Goal: Communication & Community: Participate in discussion

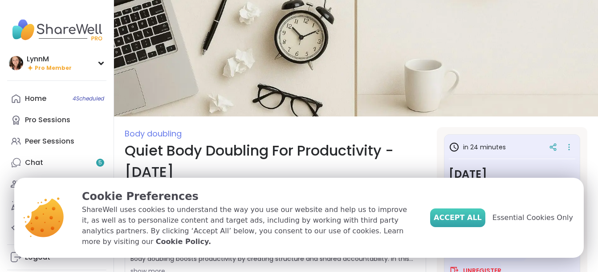
click at [469, 227] on button "Accept All" at bounding box center [457, 218] width 55 height 19
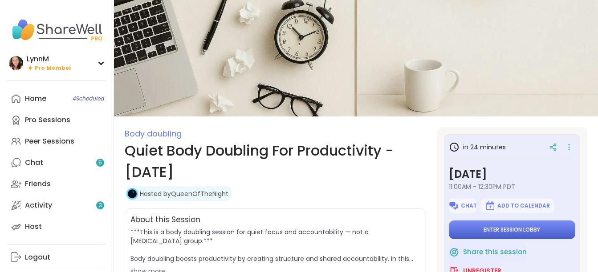
click at [469, 229] on button "Enter session lobby" at bounding box center [512, 230] width 126 height 19
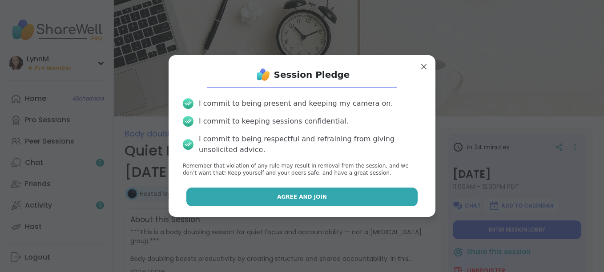
click at [335, 198] on button "Agree and Join" at bounding box center [303, 197] width 232 height 19
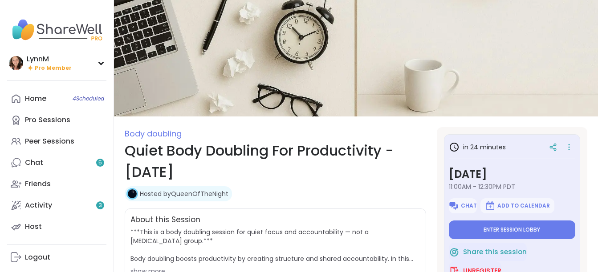
type textarea "*"
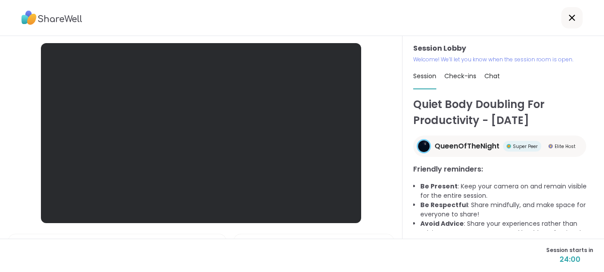
click at [495, 77] on span "Chat" at bounding box center [493, 76] width 16 height 9
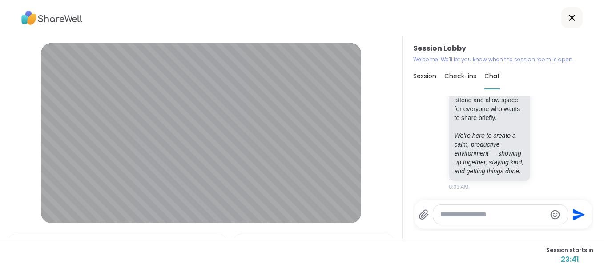
scroll to position [385, 0]
click at [462, 217] on textarea "Type your message" at bounding box center [494, 215] width 106 height 9
click at [476, 219] on textarea "*" at bounding box center [494, 215] width 104 height 9
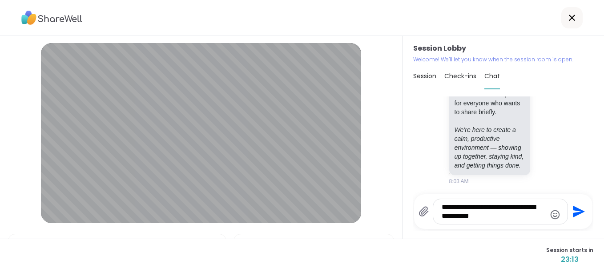
type textarea "**********"
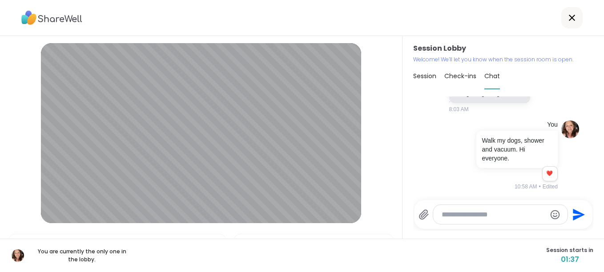
scroll to position [463, 0]
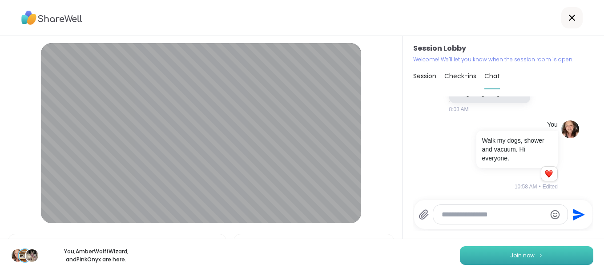
click at [526, 256] on span "Join now" at bounding box center [523, 256] width 24 height 8
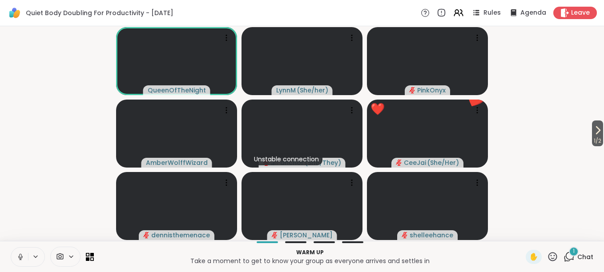
click at [564, 257] on icon at bounding box center [569, 256] width 11 height 11
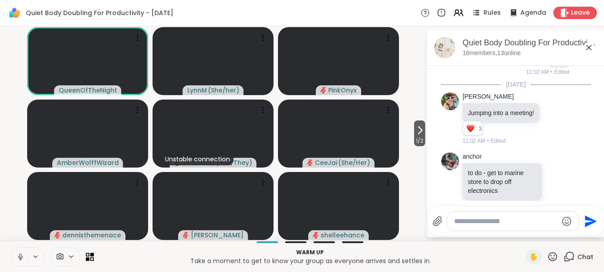
scroll to position [573, 0]
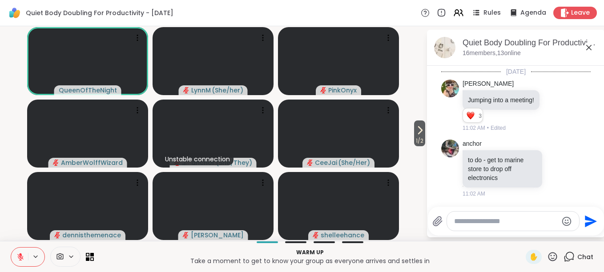
click at [588, 49] on icon at bounding box center [589, 47] width 5 height 5
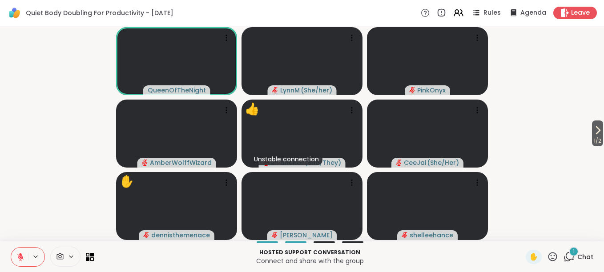
click at [565, 258] on icon at bounding box center [569, 256] width 11 height 11
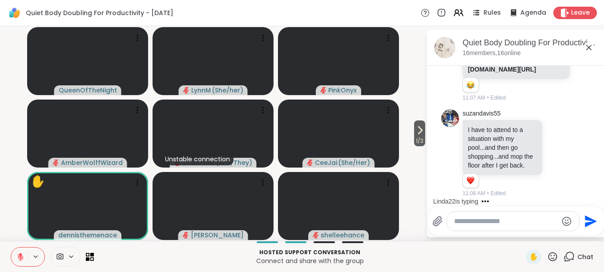
scroll to position [1212, 0]
click at [554, 149] on icon at bounding box center [558, 153] width 8 height 9
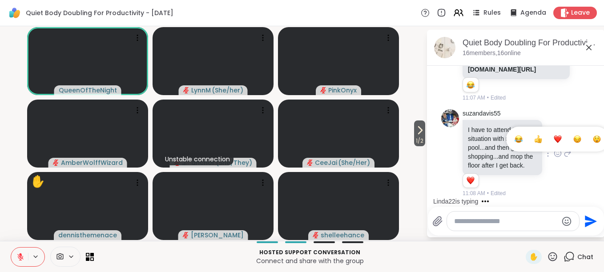
click at [535, 138] on div "Select Reaction: Thumbs up" at bounding box center [539, 139] width 8 height 8
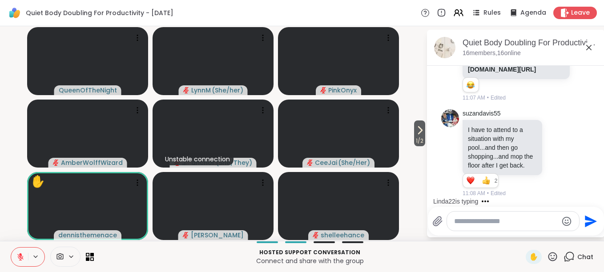
click at [590, 46] on icon at bounding box center [589, 47] width 11 height 11
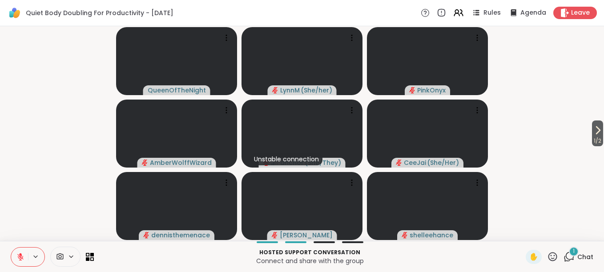
click at [567, 259] on icon at bounding box center [569, 256] width 11 height 11
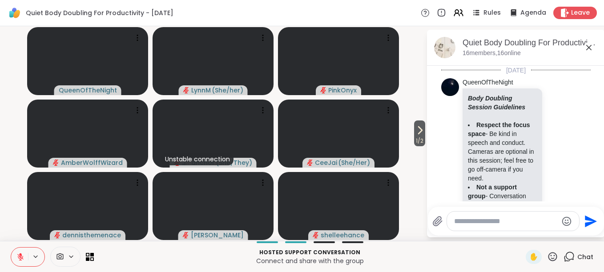
scroll to position [1320, 0]
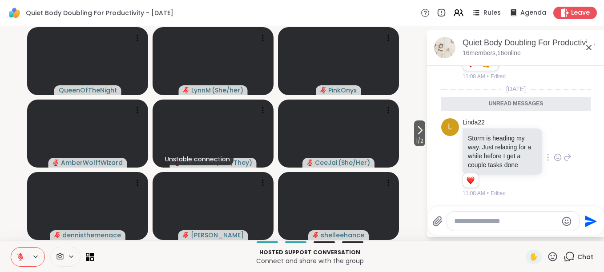
click at [554, 159] on icon at bounding box center [558, 157] width 8 height 9
click at [535, 146] on div "Select Reaction: Thumbs up" at bounding box center [539, 143] width 8 height 8
click at [590, 49] on icon at bounding box center [589, 47] width 11 height 11
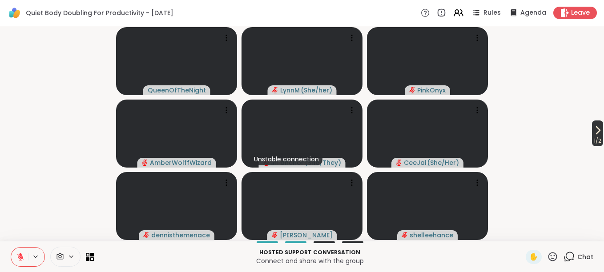
click at [597, 134] on icon at bounding box center [599, 130] width 4 height 7
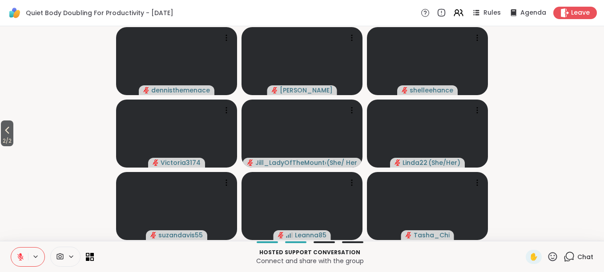
click at [17, 142] on video-player-container "2 / 2 dennisthemenace [PERSON_NAME] Victoria3174 Jill_LadyOfTheMountain ( She/ …" at bounding box center [302, 134] width 594 height 208
click at [7, 138] on span "2 / 2" at bounding box center [7, 141] width 12 height 11
